Goal: Task Accomplishment & Management: Use online tool/utility

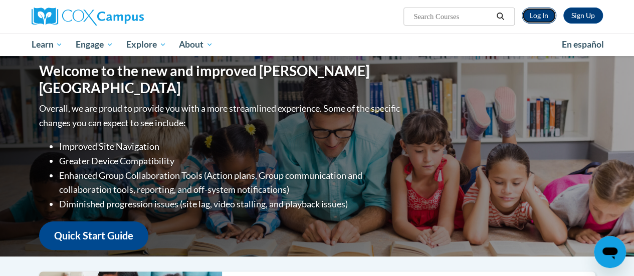
click at [532, 14] on link "Log In" at bounding box center [539, 16] width 35 height 16
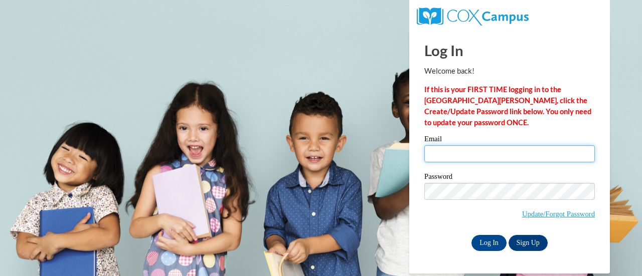
click at [500, 156] on input "Email" at bounding box center [509, 153] width 171 height 17
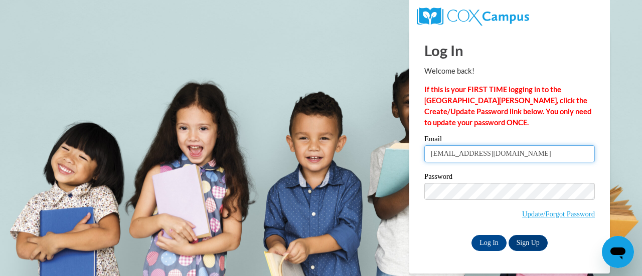
type input "petersch@w-csd.org"
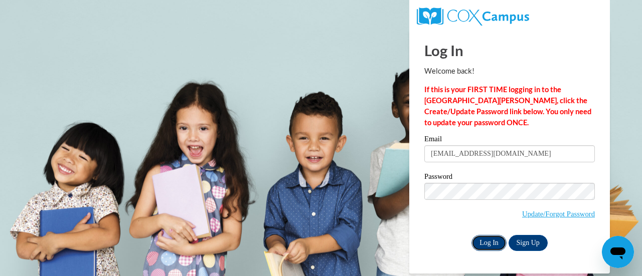
click at [481, 242] on input "Log In" at bounding box center [488, 243] width 35 height 16
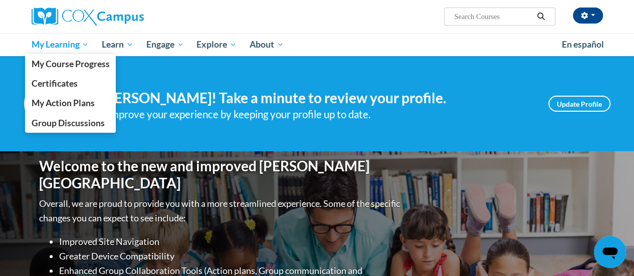
click at [56, 42] on span "My Learning" at bounding box center [60, 45] width 58 height 12
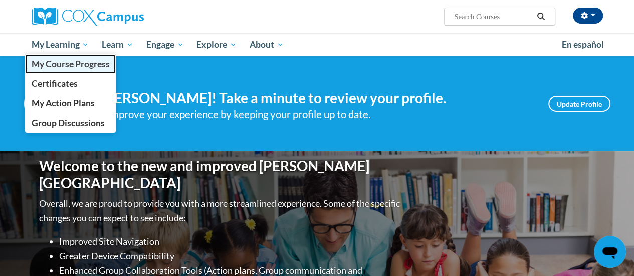
click at [59, 62] on span "My Course Progress" at bounding box center [70, 64] width 78 height 11
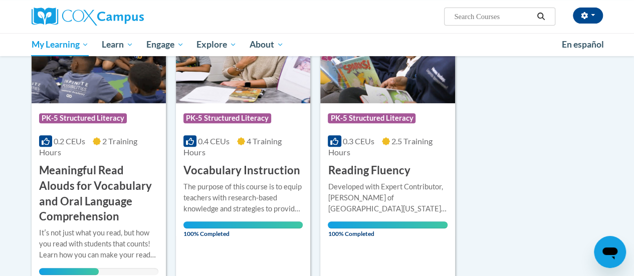
scroll to position [183, 0]
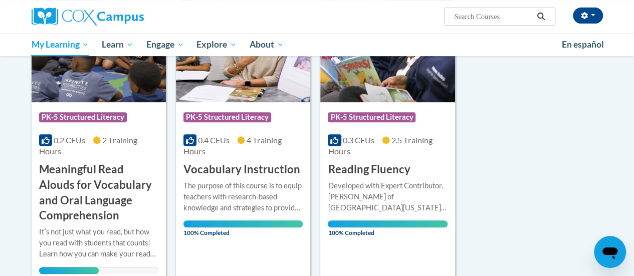
click at [111, 183] on h3 "Meaningful Read Alouds for Vocabulary and Oral Language Comprehension" at bounding box center [98, 193] width 119 height 62
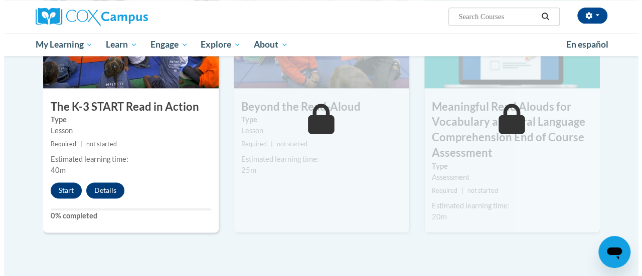
scroll to position [593, 0]
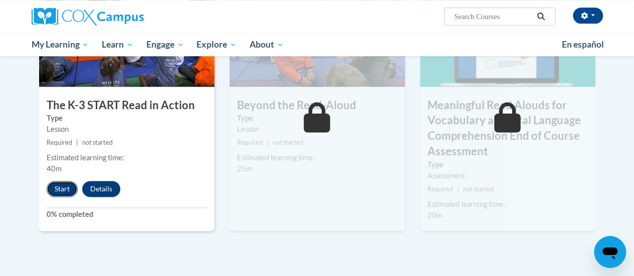
click at [65, 184] on button "Start" at bounding box center [62, 189] width 31 height 16
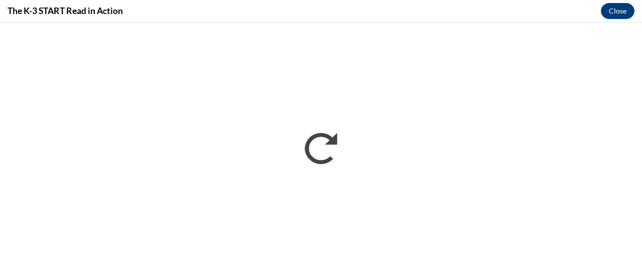
scroll to position [0, 0]
click at [420, 12] on div "The K-3 START Read in Action Close" at bounding box center [321, 11] width 642 height 23
